Goal: Task Accomplishment & Management: Use online tool/utility

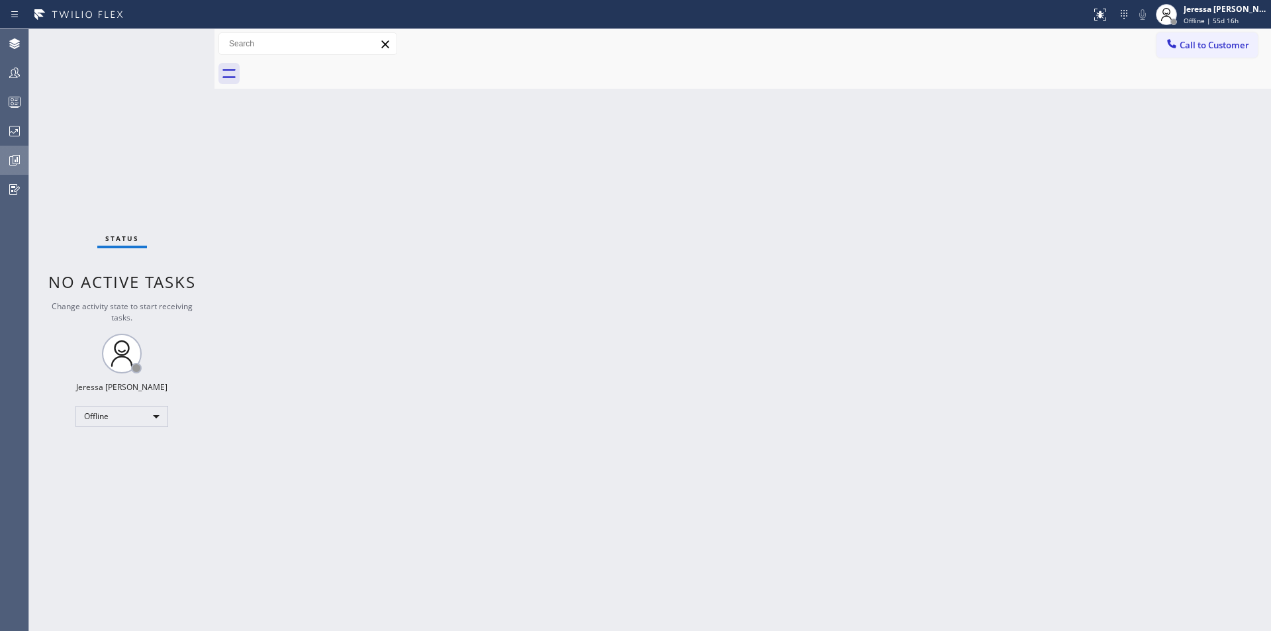
click at [18, 159] on icon at bounding box center [16, 159] width 3 height 5
